Goal: Transaction & Acquisition: Purchase product/service

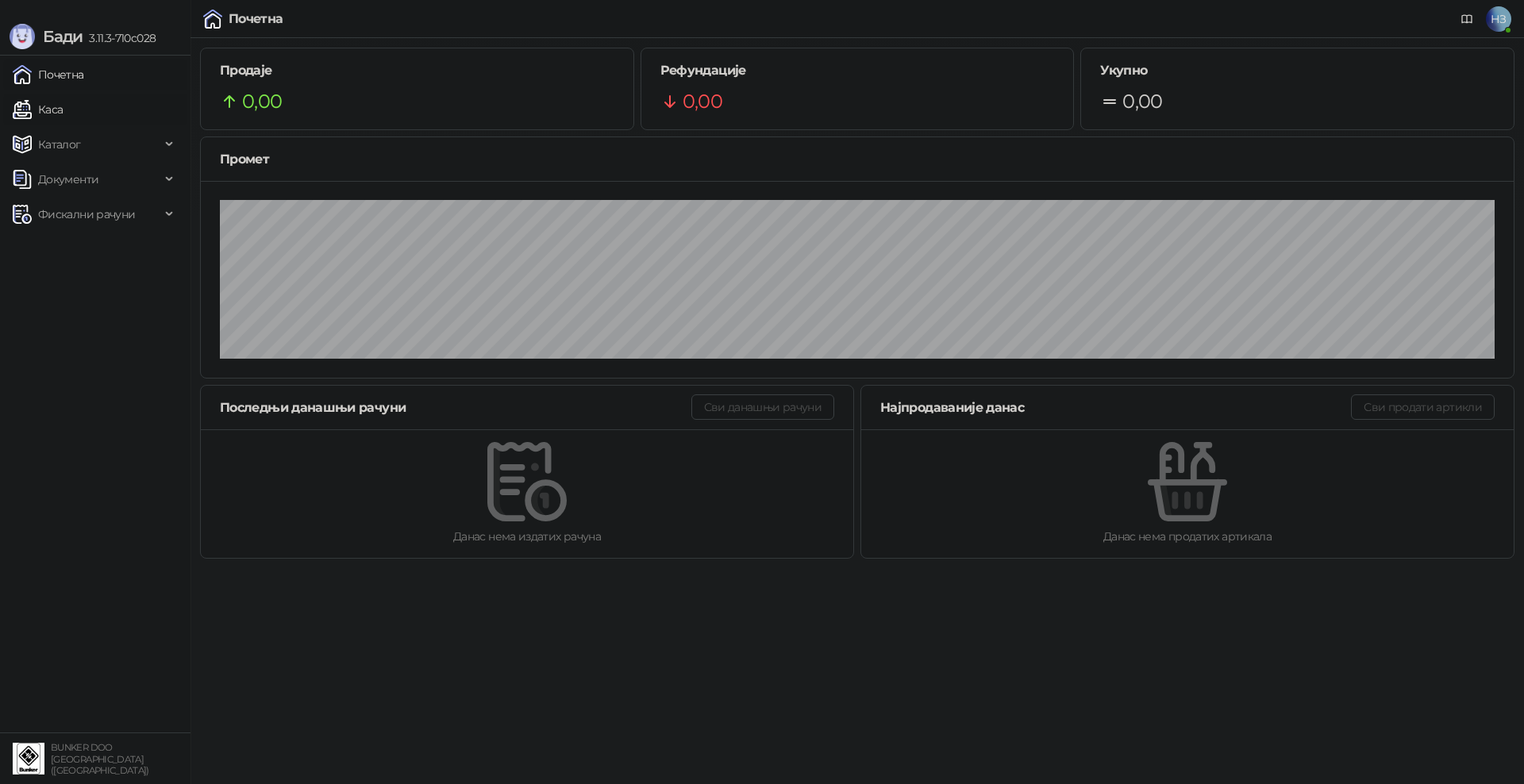
click at [59, 105] on link "Каса" at bounding box center [38, 109] width 50 height 32
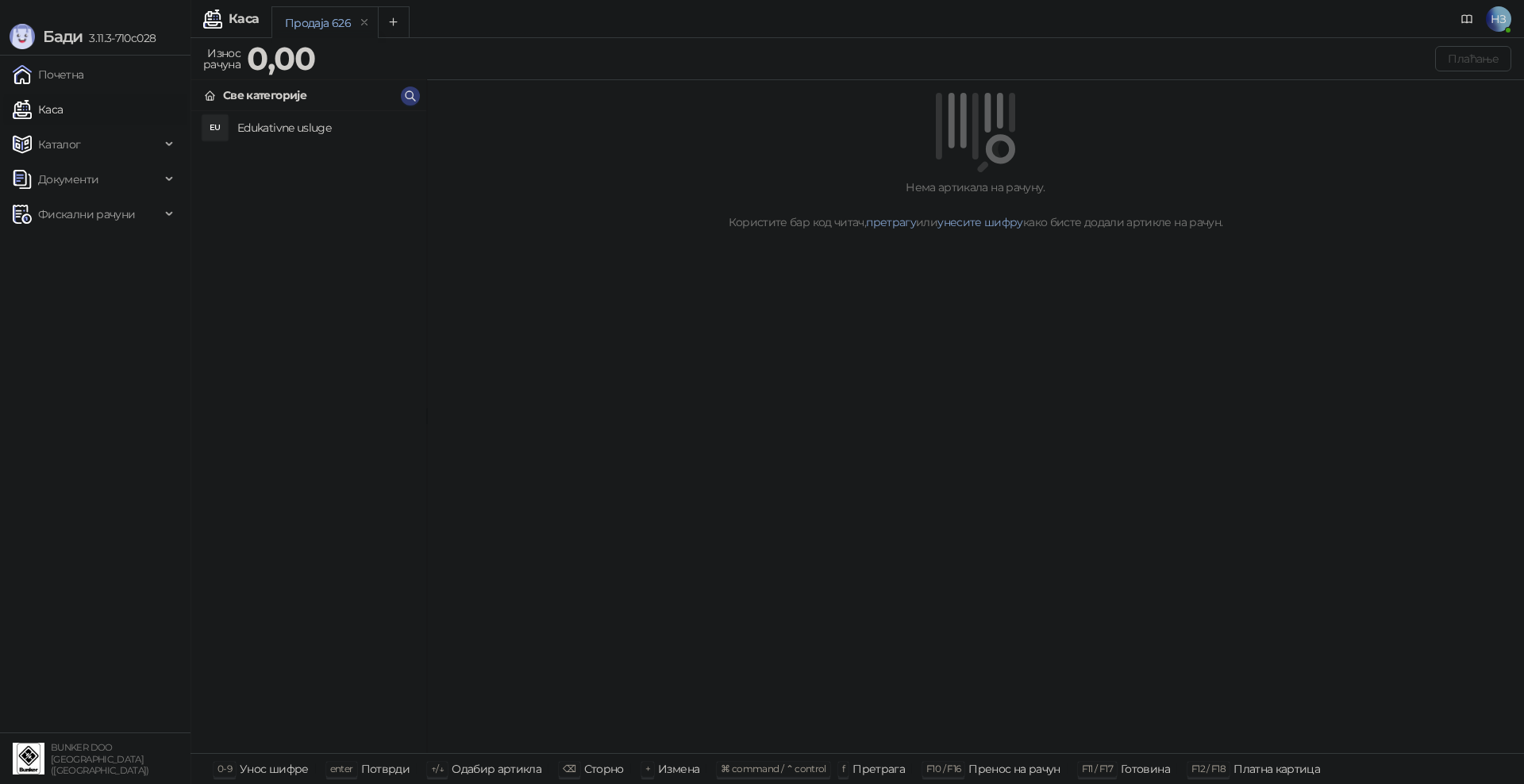
click at [255, 125] on h4 "Edukativne usluge" at bounding box center [325, 127] width 176 height 25
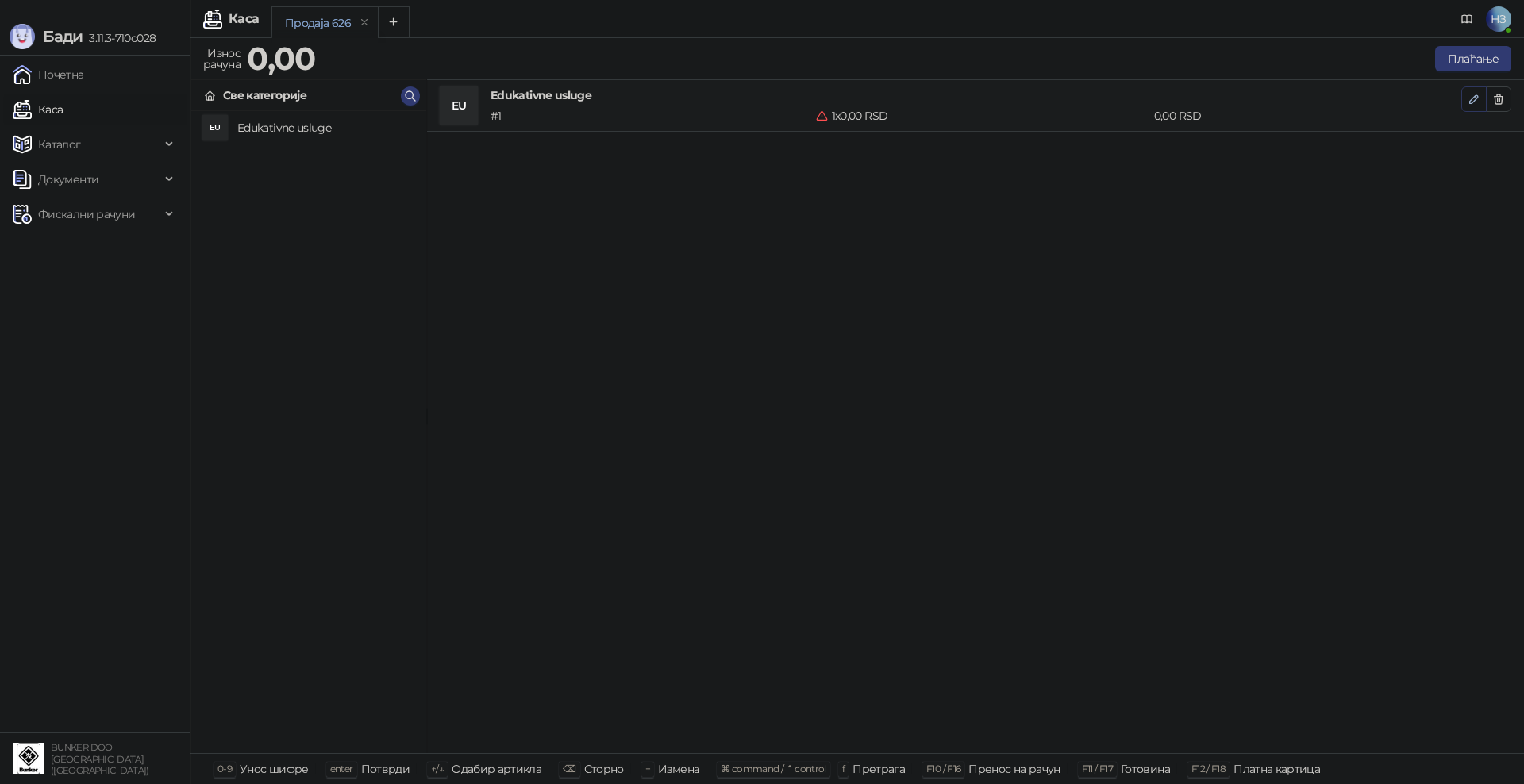
click at [1474, 99] on icon "button" at bounding box center [1474, 100] width 13 height 13
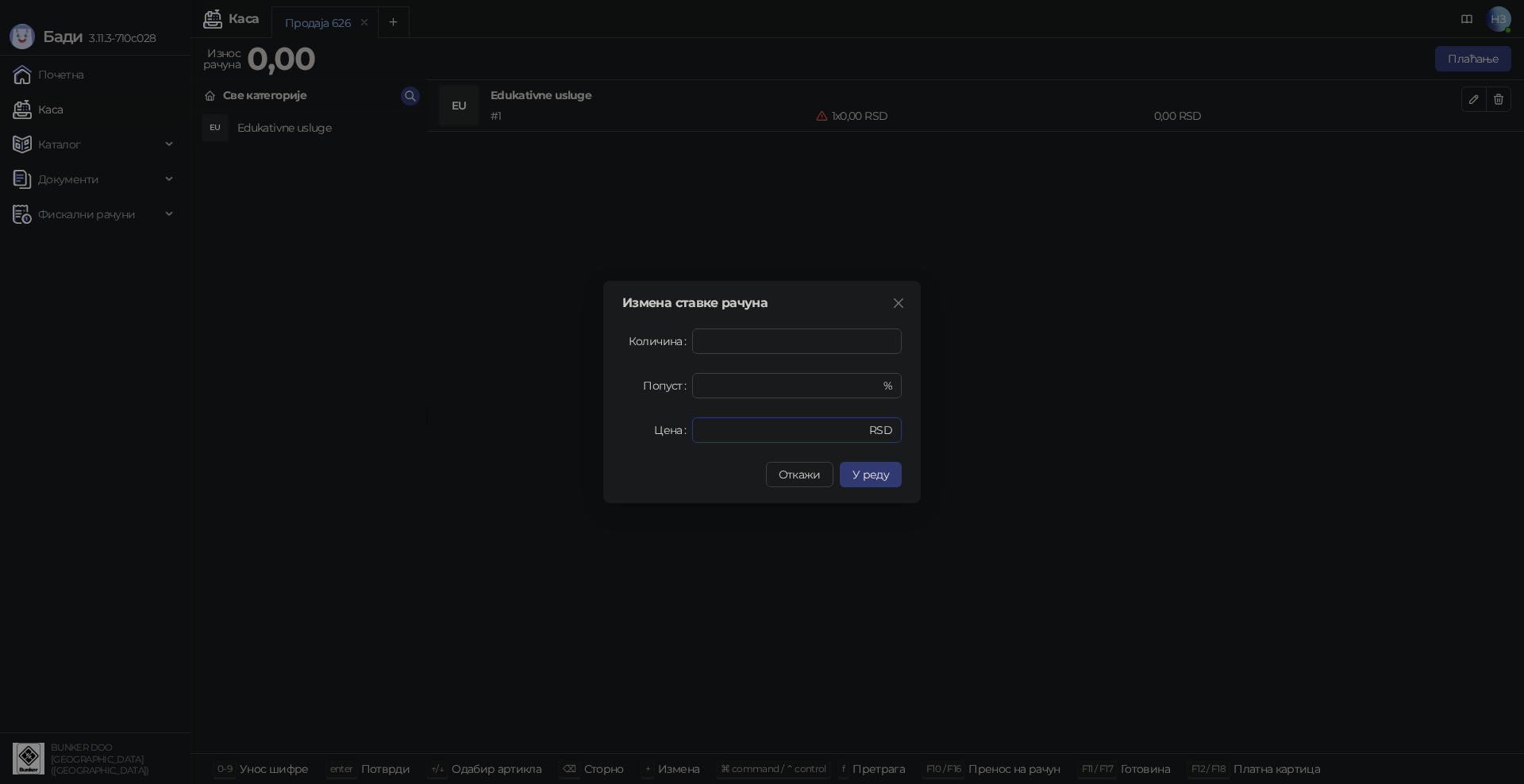
drag, startPoint x: 746, startPoint y: 431, endPoint x: 665, endPoint y: 431, distance: 81.0
click at [665, 431] on div "Цена * RSD" at bounding box center [762, 430] width 279 height 25
type input "****"
click at [894, 477] on button "У реду" at bounding box center [871, 474] width 62 height 25
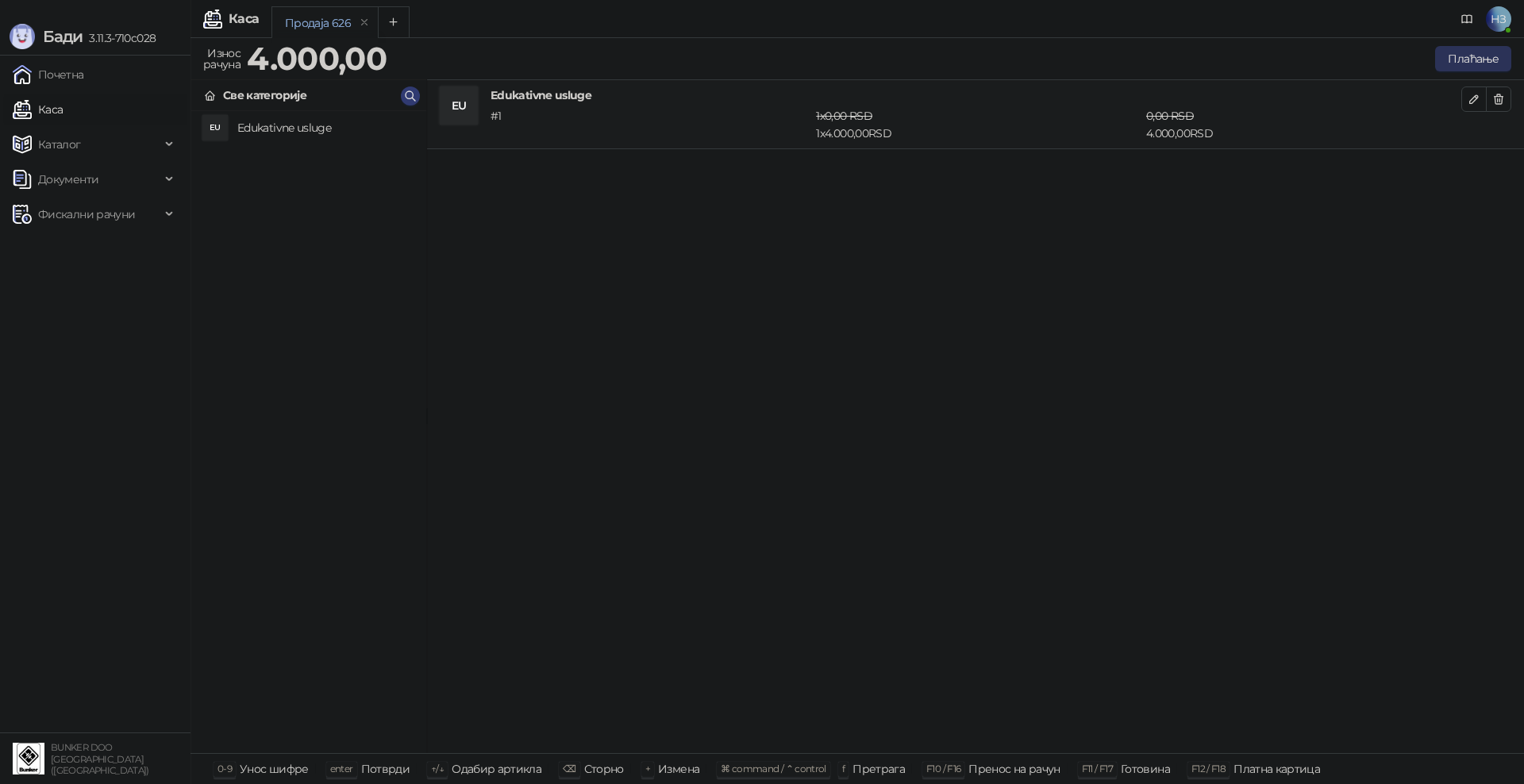
click at [1458, 59] on button "Плаћање" at bounding box center [1473, 58] width 76 height 25
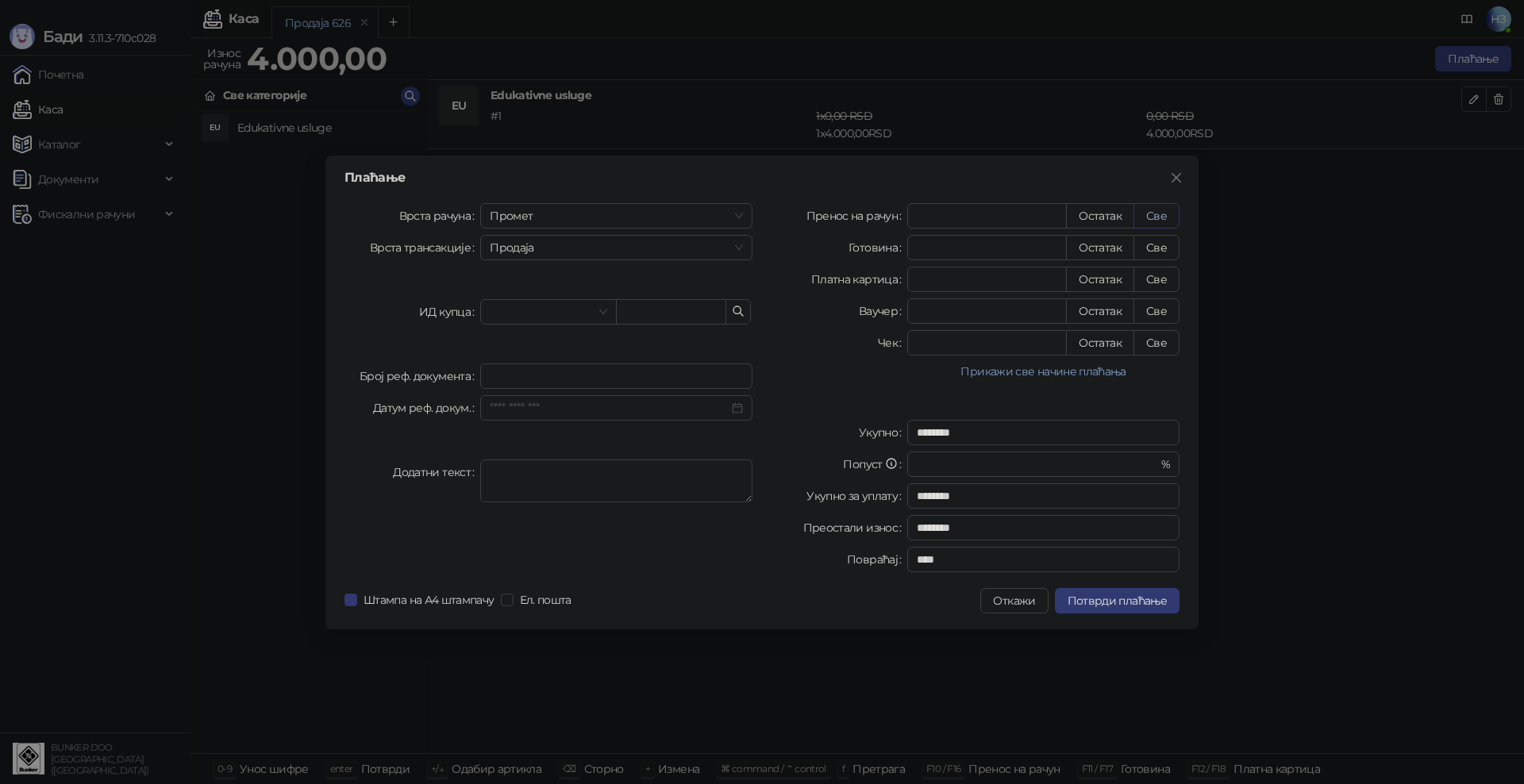
click at [1161, 221] on button "Све" at bounding box center [1157, 215] width 46 height 25
type input "****"
click at [1113, 605] on span "Потврди плаћање" at bounding box center [1117, 601] width 100 height 15
